Goal: Task Accomplishment & Management: Use online tool/utility

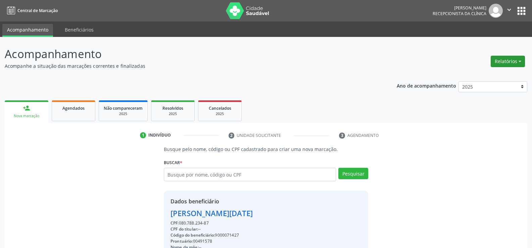
click at [504, 66] on button "Relatórios" at bounding box center [508, 61] width 34 height 11
click at [492, 71] on link "Agendamentos" at bounding box center [489, 75] width 72 height 9
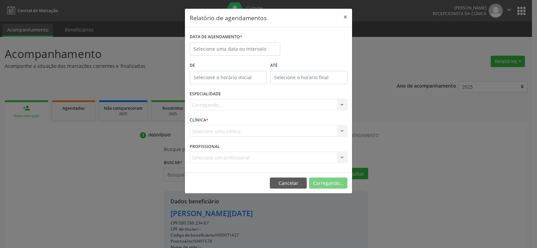
click at [254, 57] on div "DATA DE AGENDAMENTO *" at bounding box center [235, 46] width 94 height 29
click at [254, 56] on div "DATA DE AGENDAMENTO *" at bounding box center [235, 46] width 94 height 29
click at [254, 52] on input "text" at bounding box center [235, 48] width 91 height 13
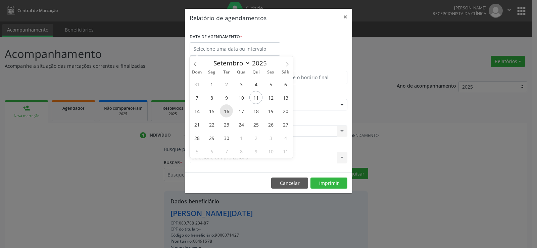
click at [225, 116] on span "16" at bounding box center [226, 110] width 13 height 13
type input "[DATE]"
click at [225, 116] on span "16" at bounding box center [226, 110] width 13 height 13
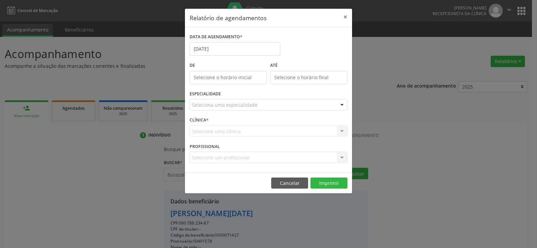
click at [266, 96] on div "ESPECIALIDADE Seleciona uma especialidade Todas as especialidades Alergologia A…" at bounding box center [268, 102] width 161 height 26
click at [267, 102] on div "Seleciona uma especialidade" at bounding box center [269, 104] width 158 height 11
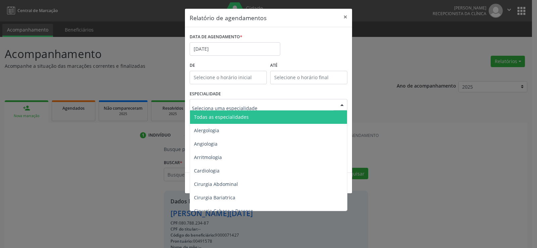
click at [265, 115] on span "Todas as especialidades" at bounding box center [269, 116] width 158 height 13
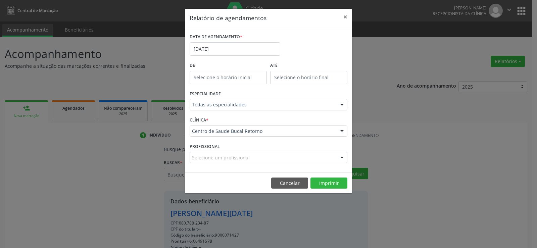
click at [319, 189] on footer "Cancelar Imprimir" at bounding box center [268, 183] width 167 height 21
click at [319, 183] on button "Imprimir" at bounding box center [328, 183] width 37 height 11
